Goal: Task Accomplishment & Management: Complete application form

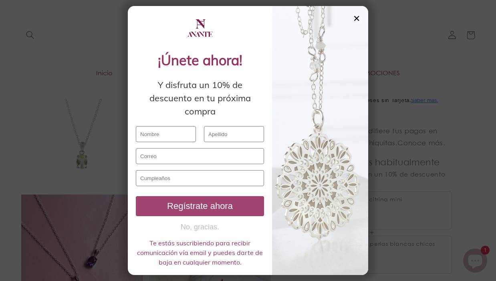
scroll to position [511, 0]
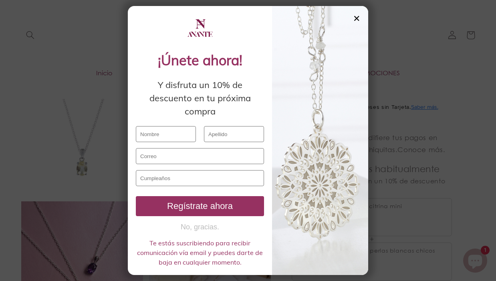
click at [176, 135] on input "text" at bounding box center [166, 134] width 60 height 16
type input "[PERSON_NAME]"
type input "[EMAIL_ADDRESS][DOMAIN_NAME]"
click at [178, 177] on input "text" at bounding box center [200, 178] width 128 height 16
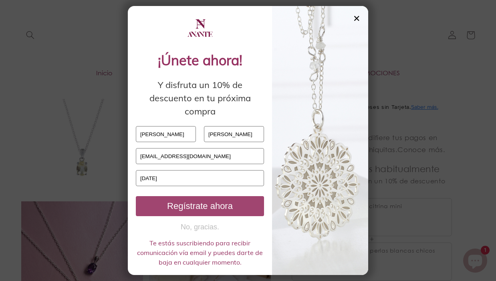
type input "[DATE]"
click at [168, 206] on div "Regístrate ahora" at bounding box center [200, 206] width 122 height 10
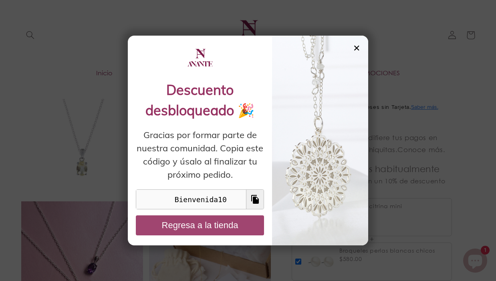
click at [243, 223] on button "Regresa a la tienda" at bounding box center [200, 226] width 128 height 20
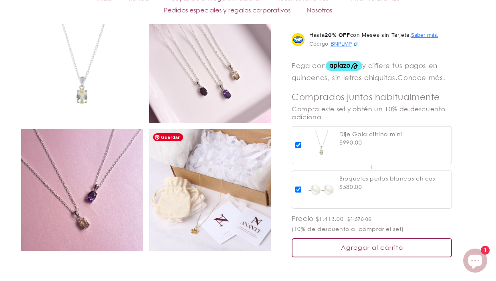
scroll to position [585, 0]
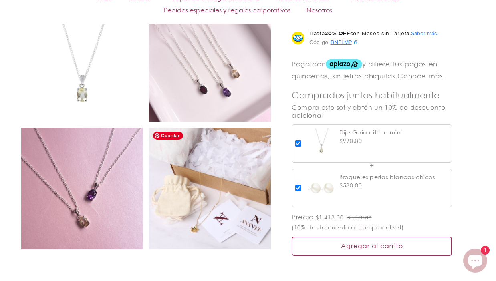
click at [202, 195] on img at bounding box center [210, 189] width 122 height 122
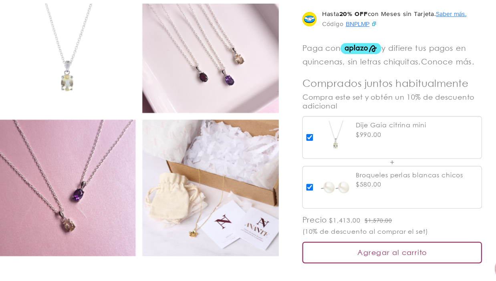
click at [132, 117] on img at bounding box center [82, 61] width 122 height 122
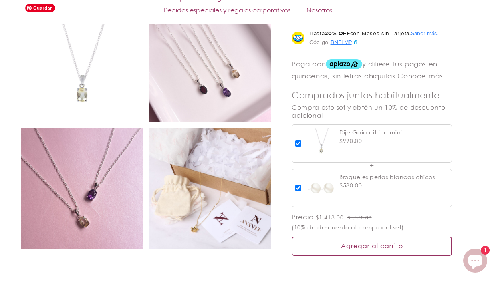
click at [88, 99] on img at bounding box center [82, 61] width 122 height 122
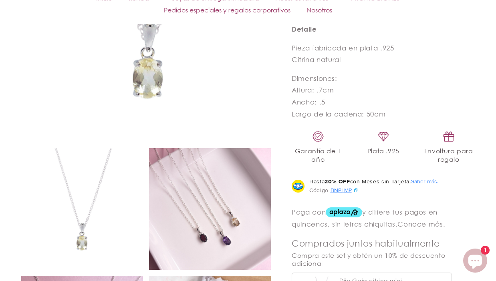
scroll to position [465, 0]
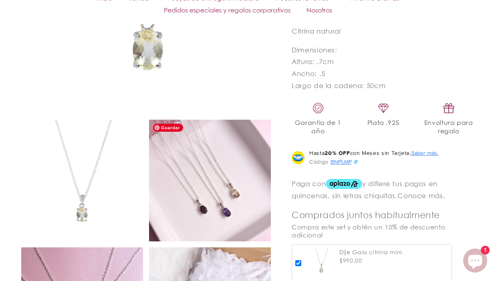
click at [216, 153] on img at bounding box center [210, 181] width 122 height 122
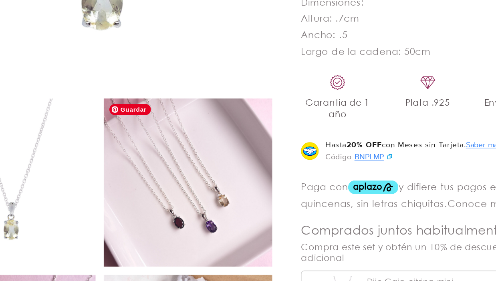
click at [246, 184] on img at bounding box center [210, 181] width 122 height 122
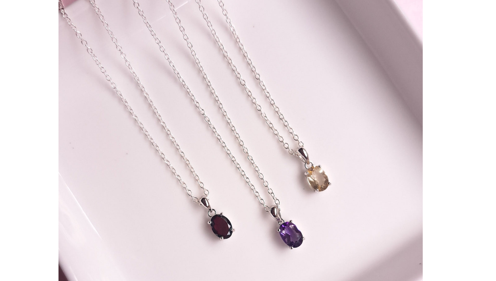
click at [144, 124] on img at bounding box center [248, 150] width 264 height 264
